Goal: Communication & Community: Answer question/provide support

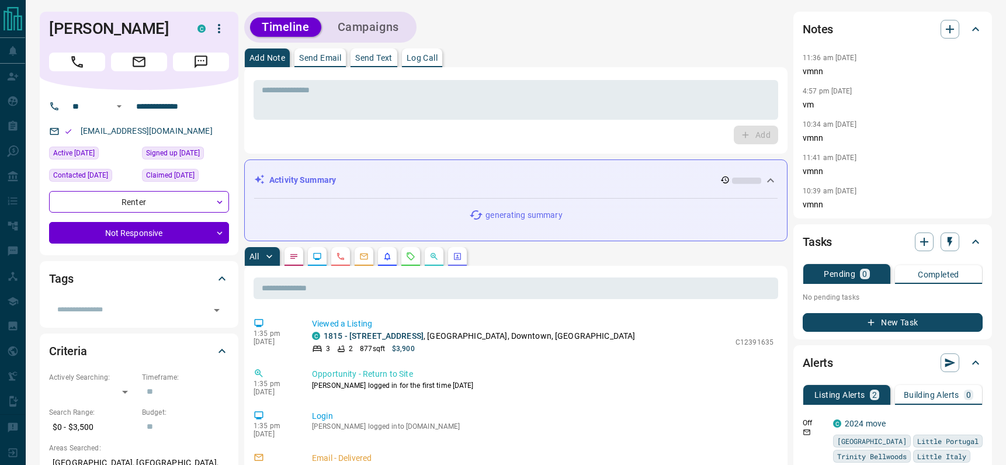
drag, startPoint x: 330, startPoint y: 60, endPoint x: 330, endPoint y: 66, distance: 6.4
click at [330, 60] on p "Send Email" at bounding box center [320, 58] width 42 height 8
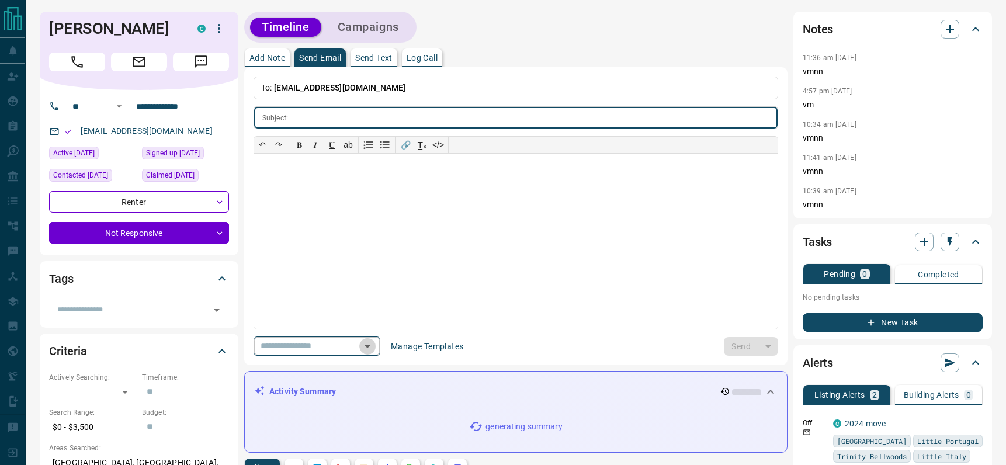
click at [375, 349] on icon "Open" at bounding box center [368, 347] width 14 height 14
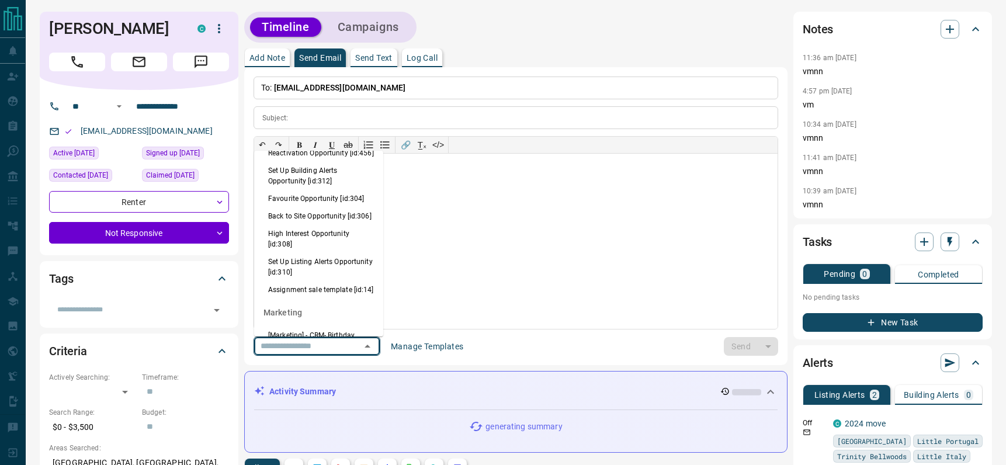
scroll to position [781, 0]
click at [302, 223] on li "Back to Site Opportunity [id:306]" at bounding box center [318, 214] width 129 height 18
type input "**********"
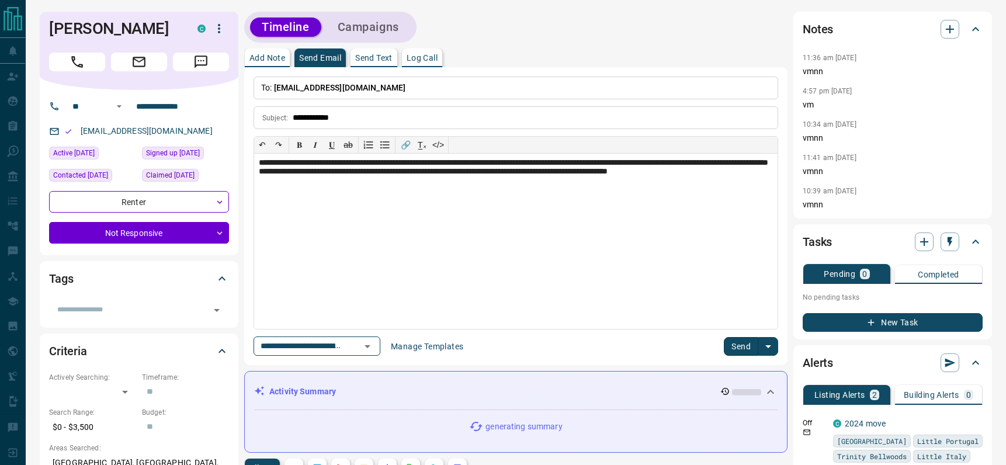
click at [740, 342] on button "Send" at bounding box center [741, 346] width 34 height 19
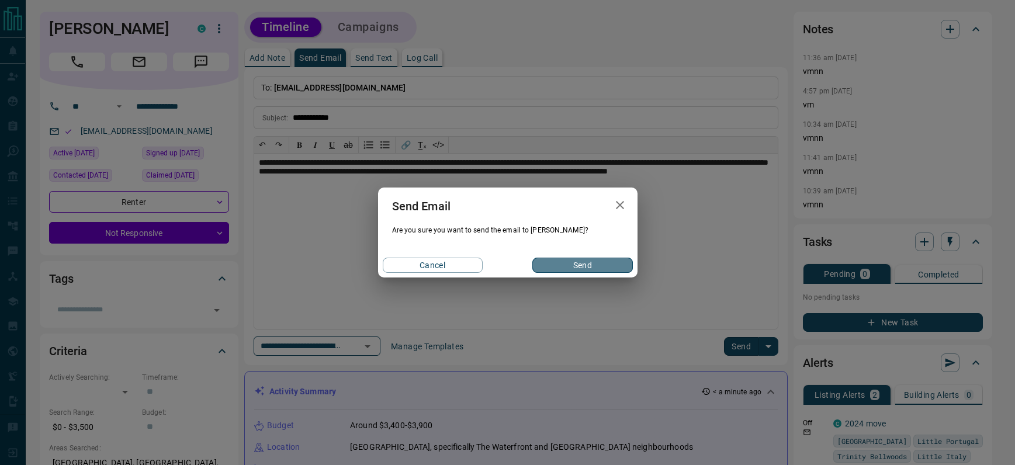
click at [586, 265] on button "Send" at bounding box center [582, 265] width 100 height 15
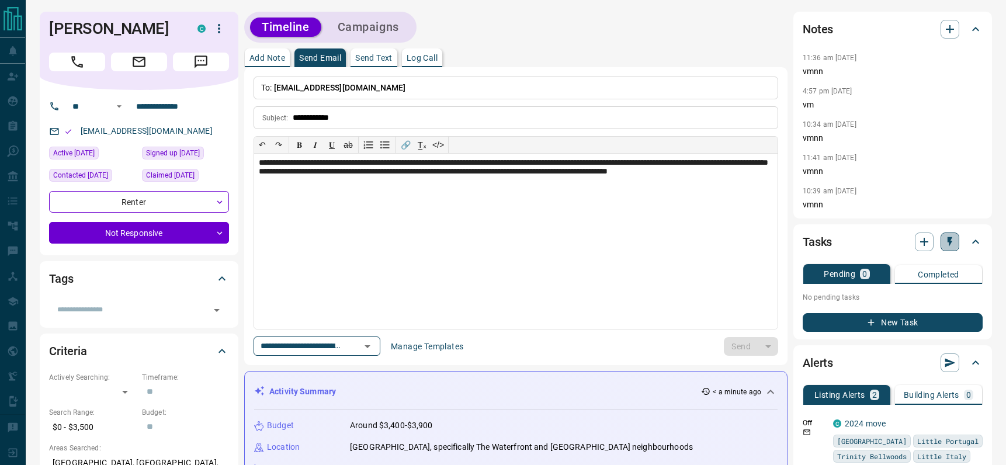
click at [945, 234] on button "button" at bounding box center [950, 242] width 19 height 19
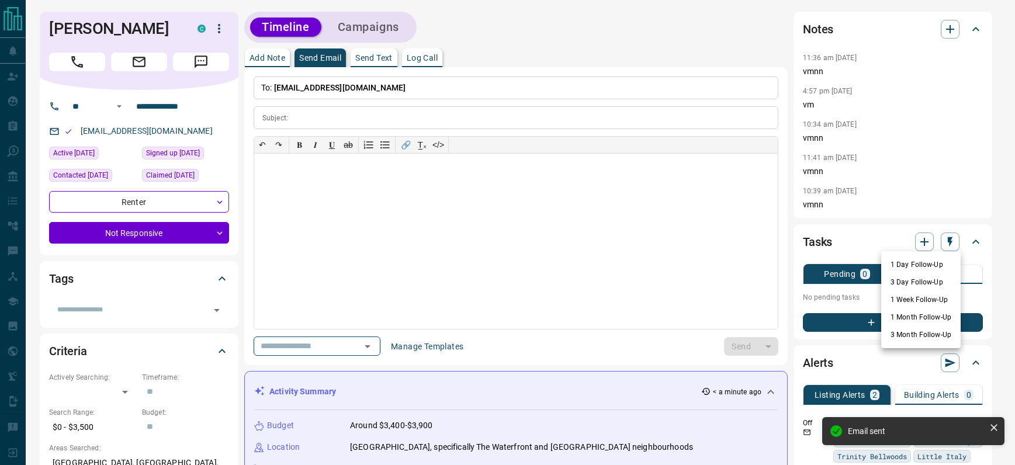
click at [902, 266] on li "1 Day Follow-Up" at bounding box center [920, 265] width 79 height 18
